Goal: Navigation & Orientation: Go to known website

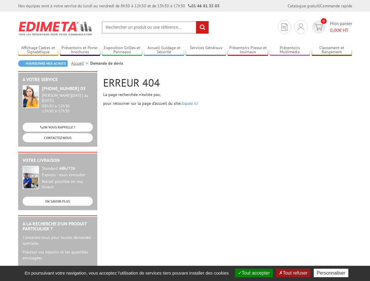
click at [300, 27] on img at bounding box center [301, 26] width 6 height 7
click at [81, 63] on link "Accueil" at bounding box center [80, 63] width 19 height 5
click at [253, 273] on button "Tout accepter" at bounding box center [254, 273] width 38 height 8
click at [294, 273] on button "Tout refuser" at bounding box center [293, 273] width 34 height 8
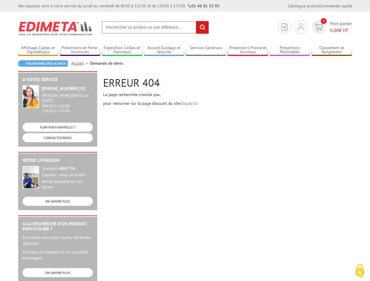
click at [332, 273] on div "A votre service +33 (0)1 46 81 33 03 Du Lundi au Vendredi 08h30 à 12h30 13h30 à…" at bounding box center [185, 227] width 340 height 312
